Goal: Transaction & Acquisition: Book appointment/travel/reservation

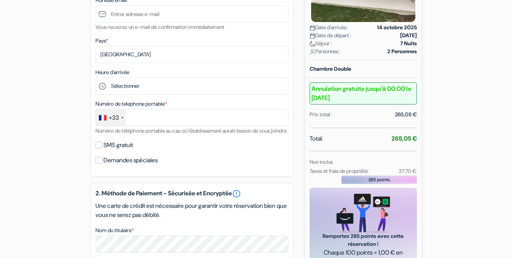
scroll to position [190, 0]
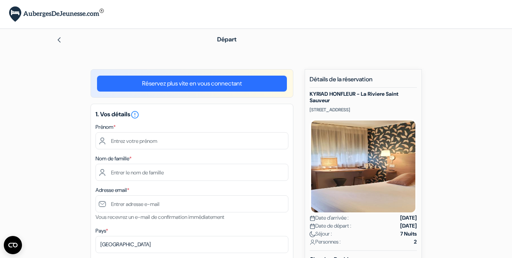
drag, startPoint x: 311, startPoint y: 110, endPoint x: 394, endPoint y: 108, distance: 83.1
click at [394, 108] on p "[STREET_ADDRESS]" at bounding box center [363, 110] width 107 height 6
copy p "[STREET_ADDRESS]"
